Goal: Transaction & Acquisition: Purchase product/service

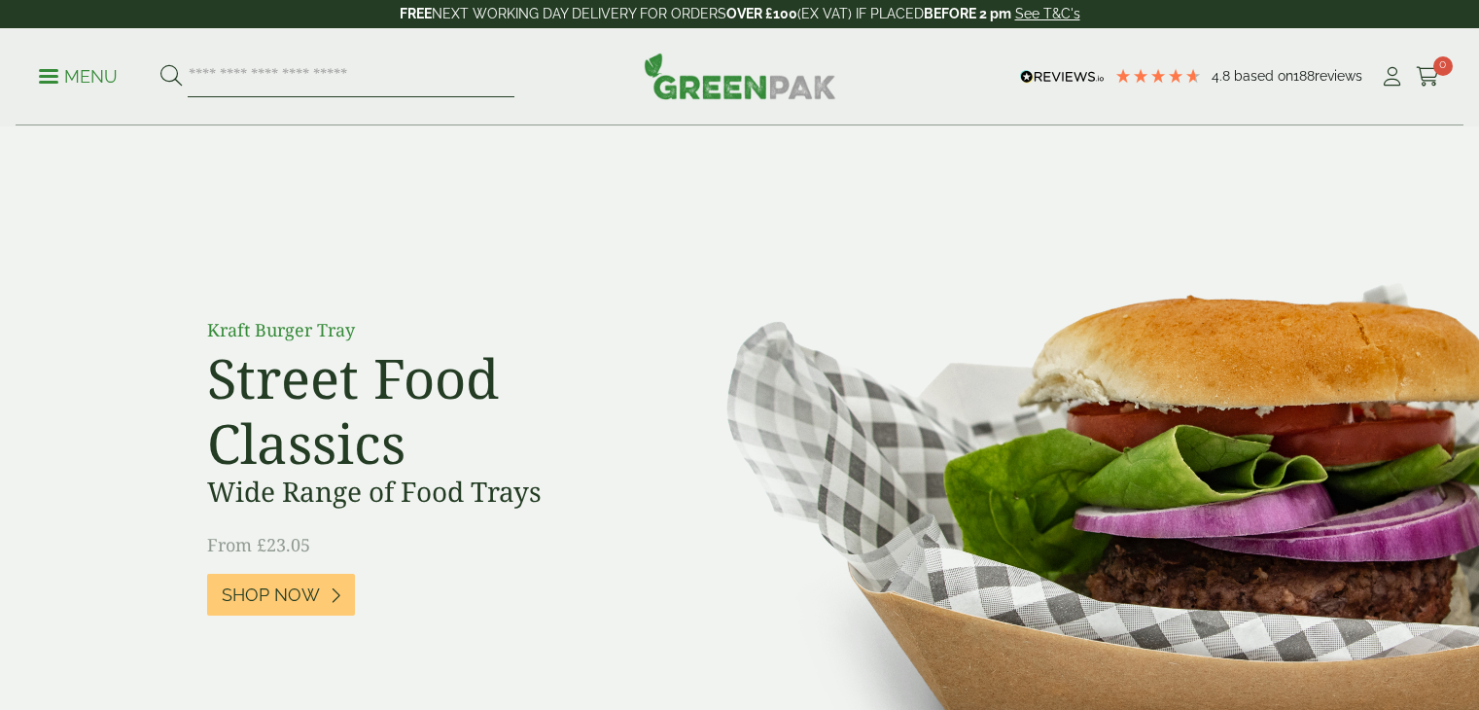
click at [257, 87] on input "search" at bounding box center [351, 76] width 327 height 41
type input "*******"
click at [160, 64] on button at bounding box center [170, 76] width 21 height 25
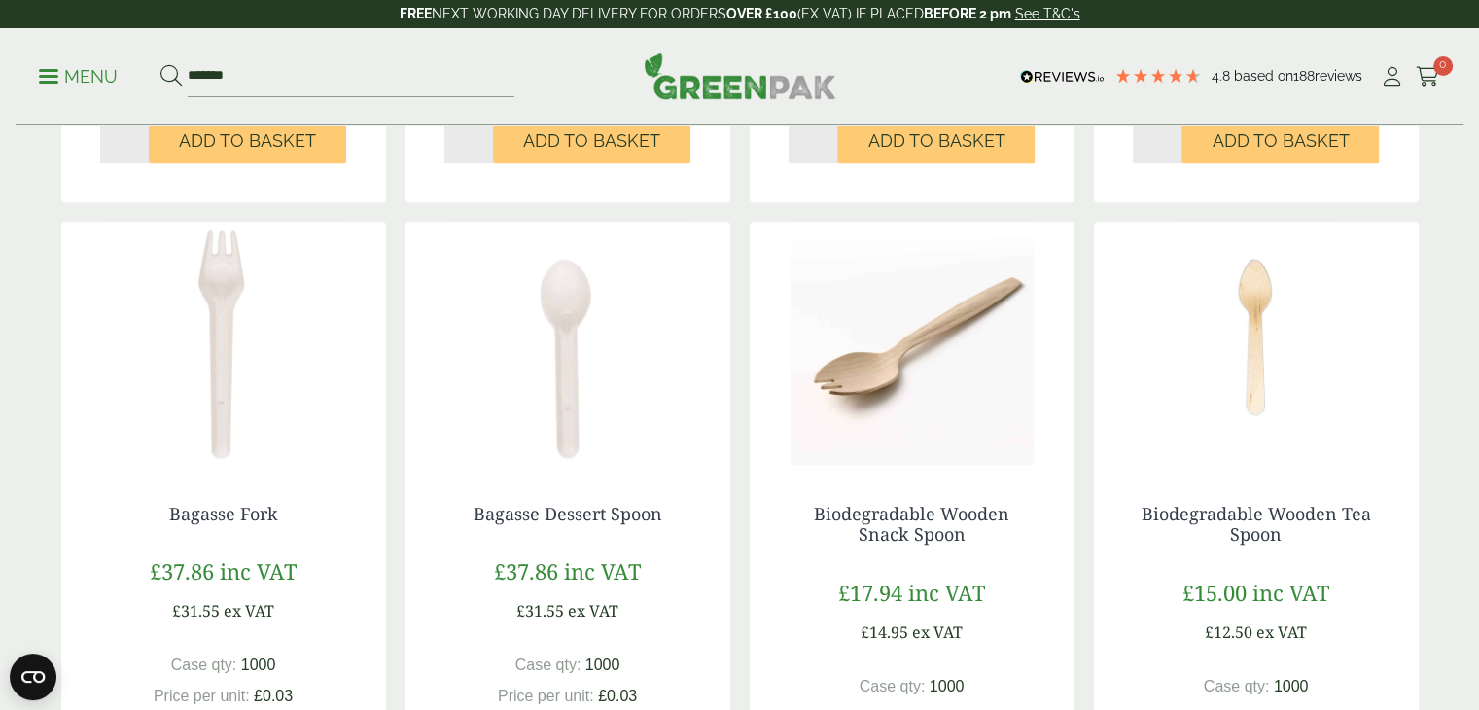
scroll to position [1652, 0]
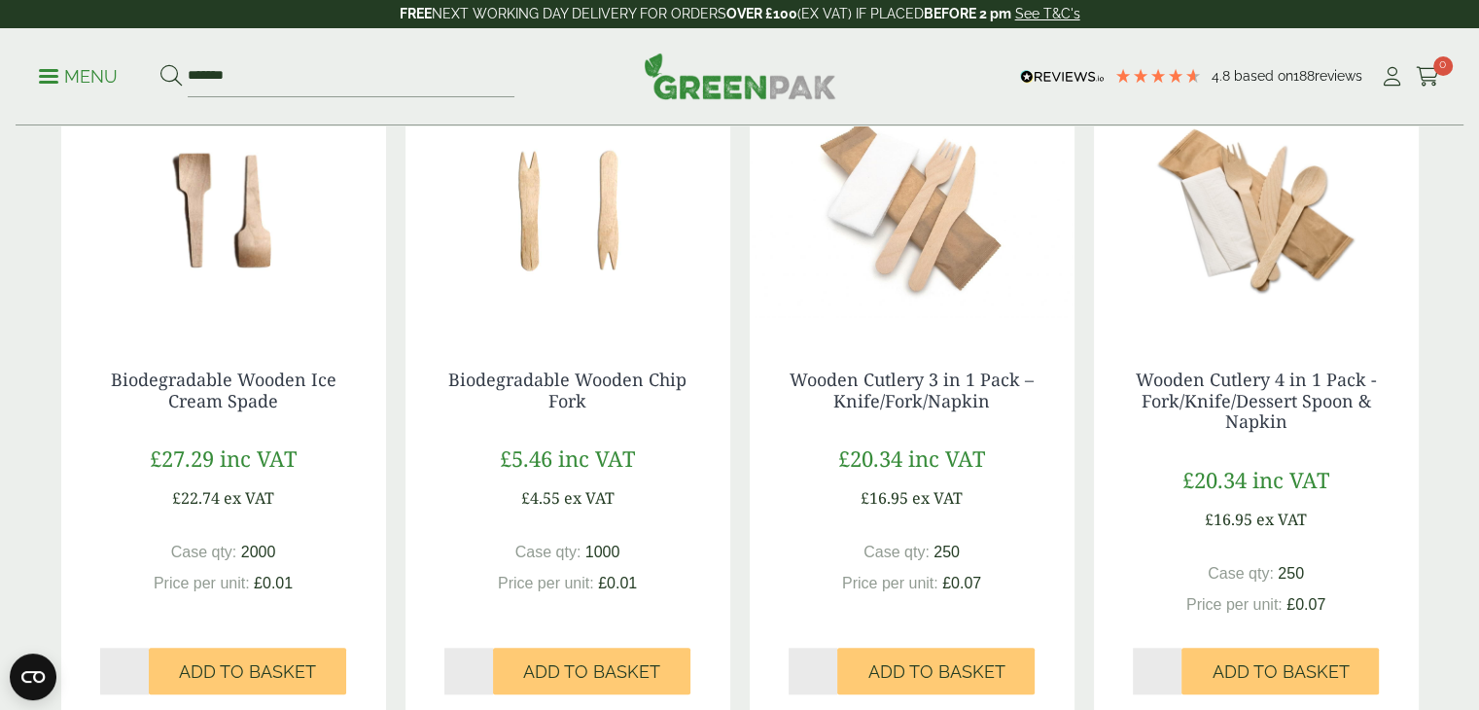
click at [896, 323] on img at bounding box center [911, 208] width 325 height 243
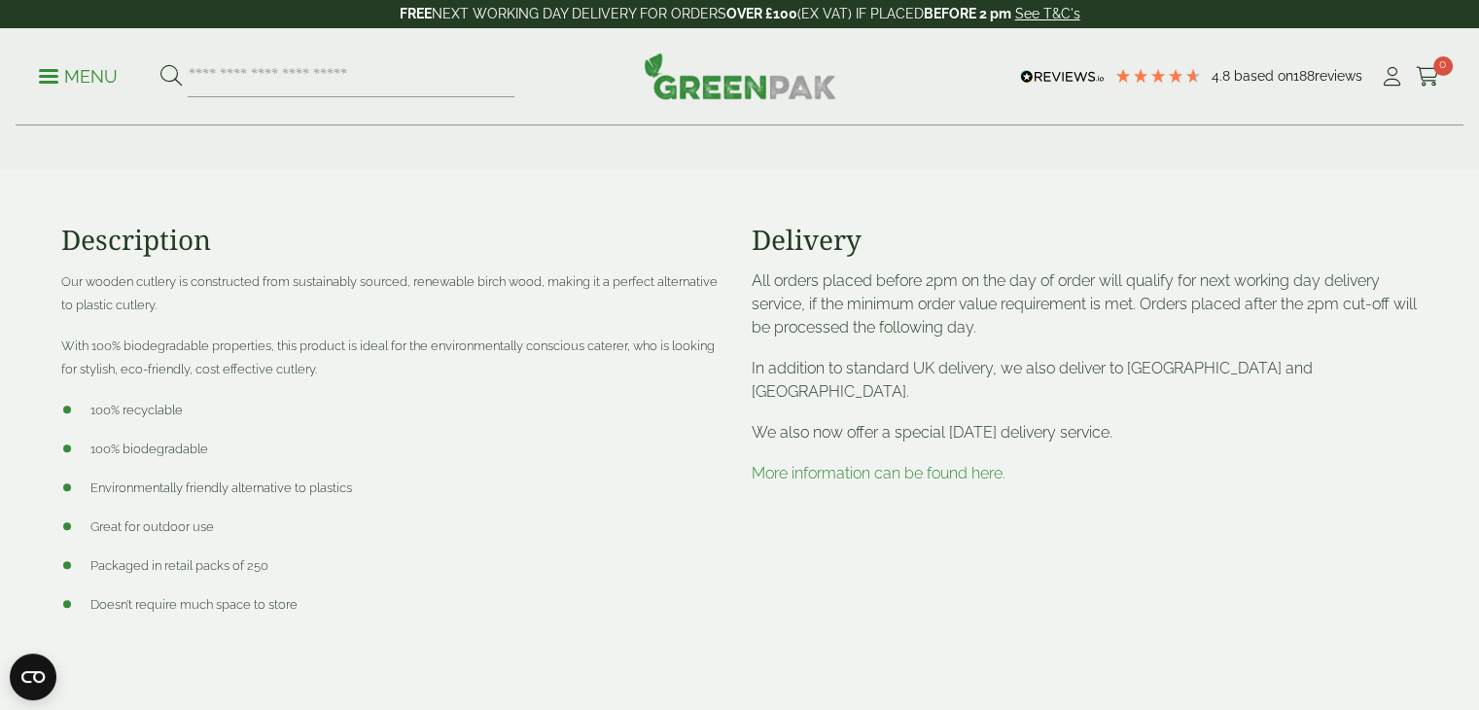
scroll to position [97, 0]
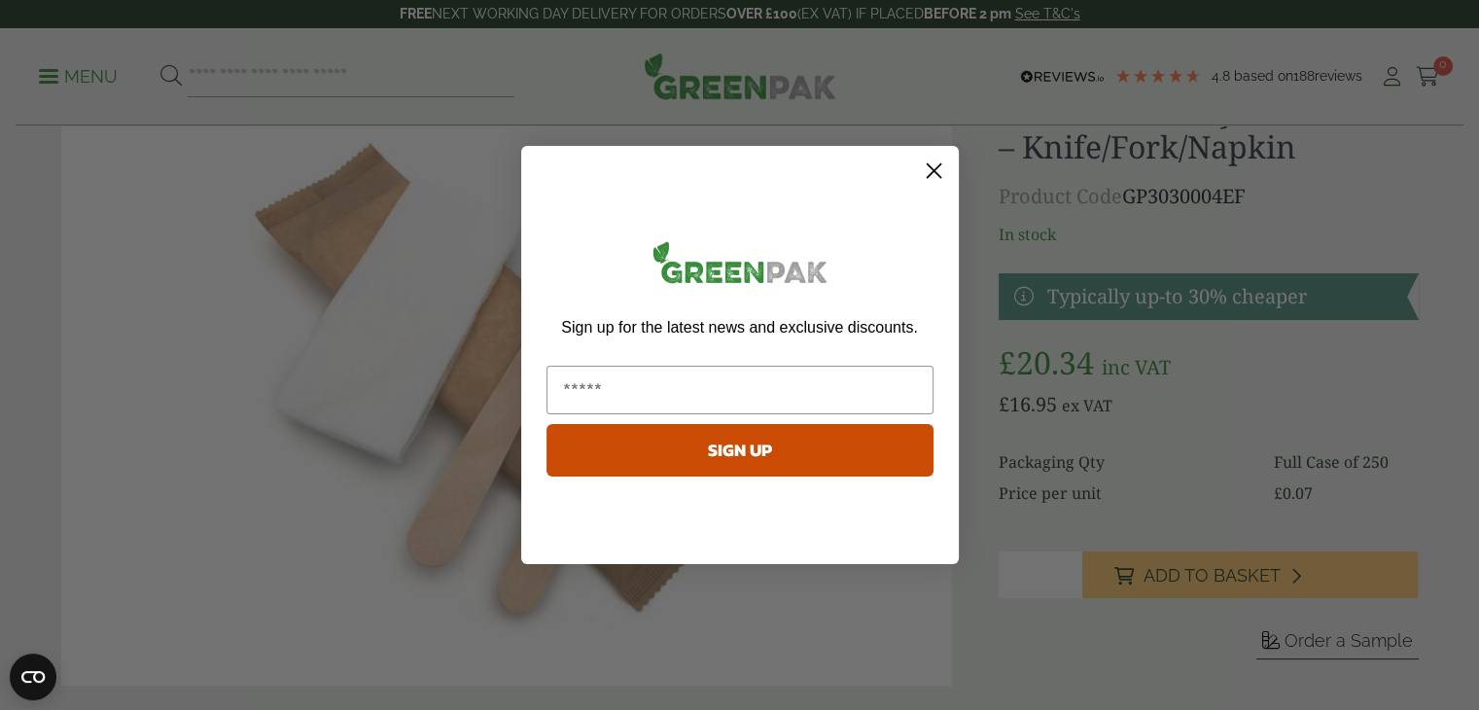
click at [934, 165] on circle "Close dialog" at bounding box center [933, 171] width 32 height 32
